Goal: Navigation & Orientation: Find specific page/section

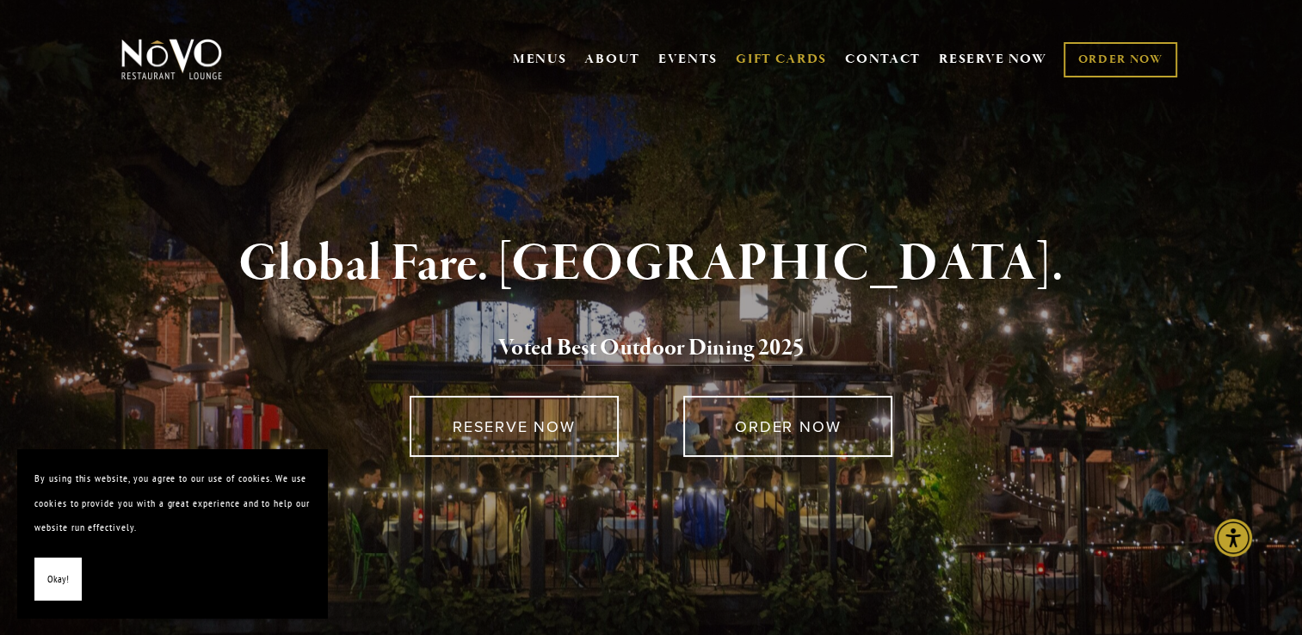
click at [760, 56] on link "GIFT CARDS" at bounding box center [781, 59] width 91 height 33
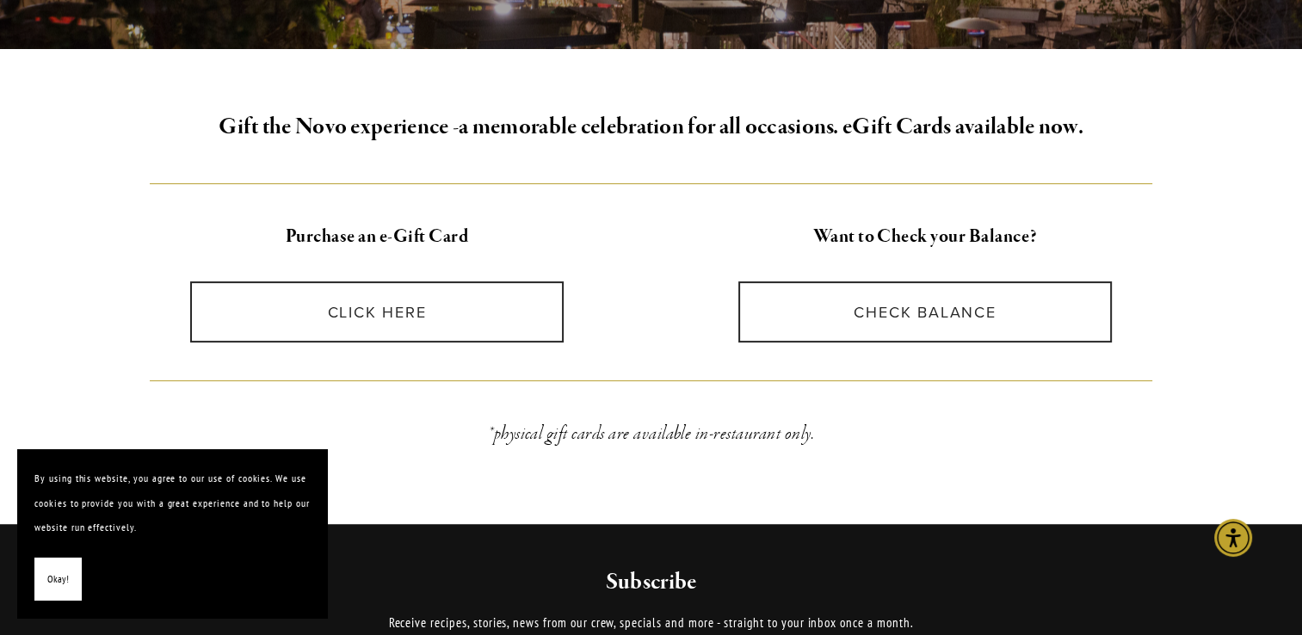
scroll to position [408, 0]
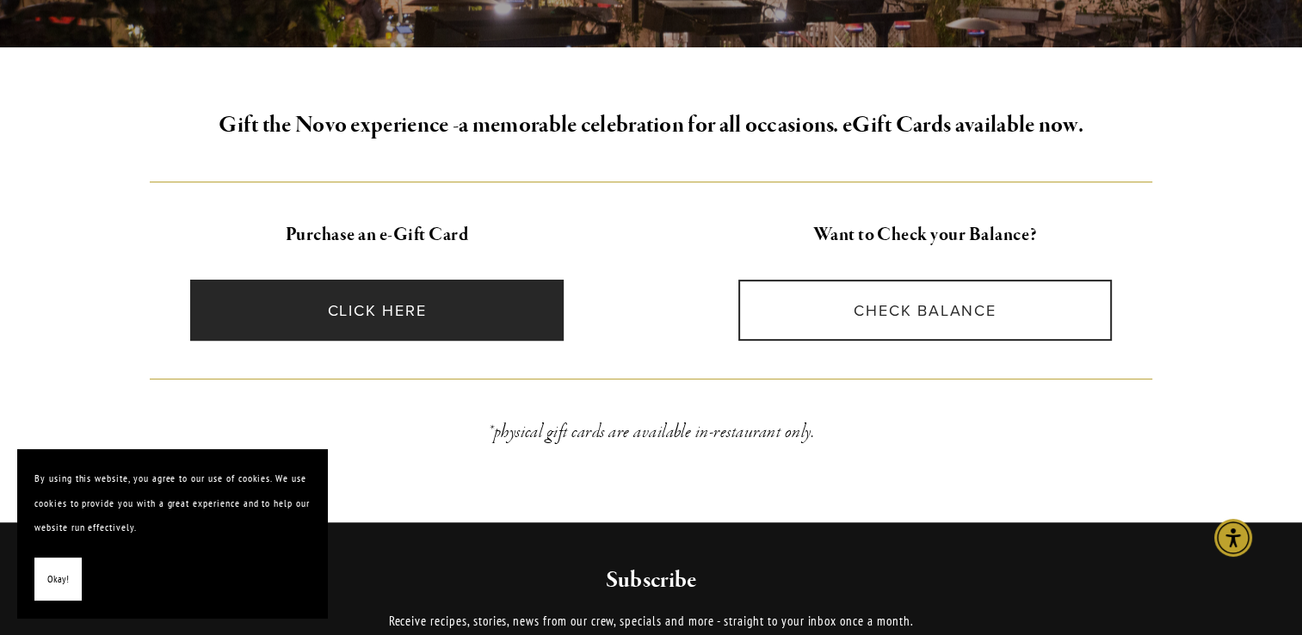
click at [381, 308] on link "CLICK HERE" at bounding box center [377, 310] width 374 height 61
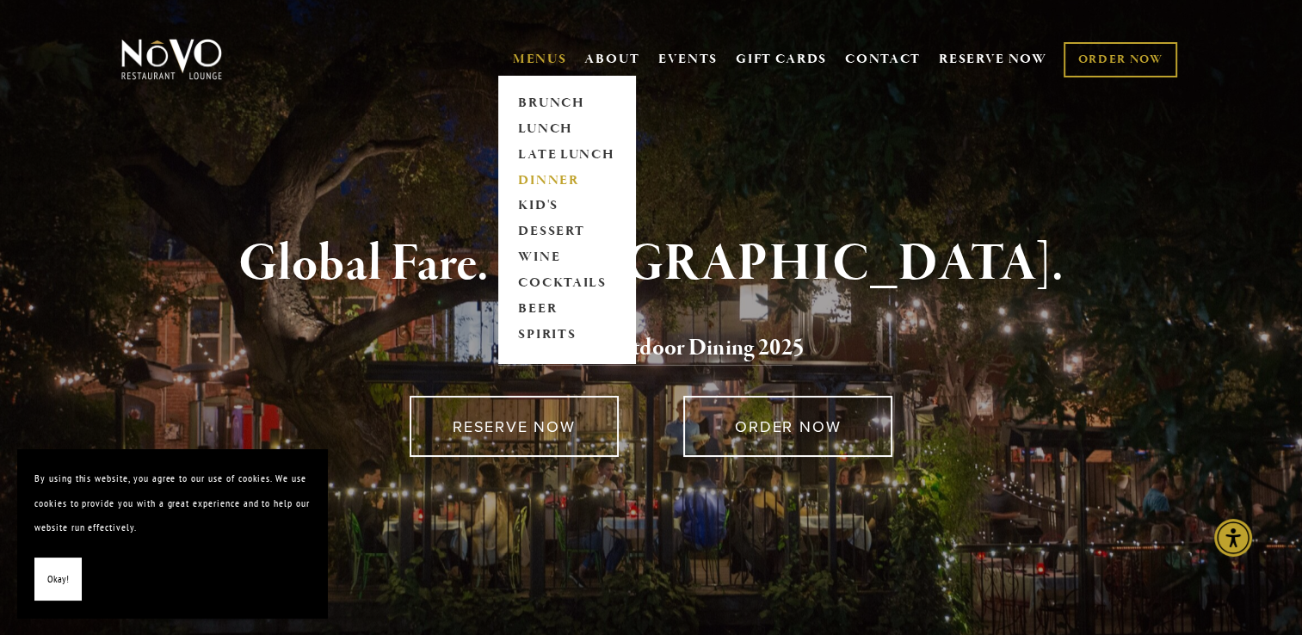
click at [540, 176] on link "DINNER" at bounding box center [567, 181] width 108 height 26
